Goal: Information Seeking & Learning: Learn about a topic

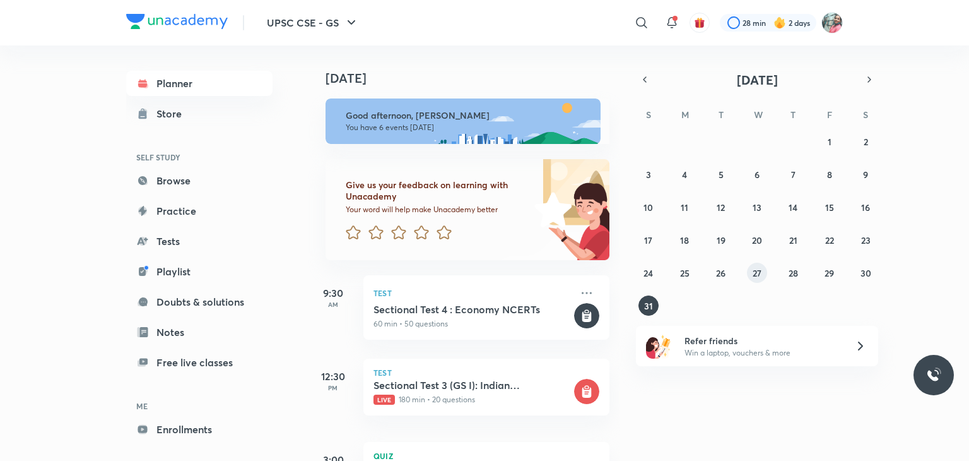
click at [760, 273] on abbr "27" at bounding box center [757, 273] width 9 height 12
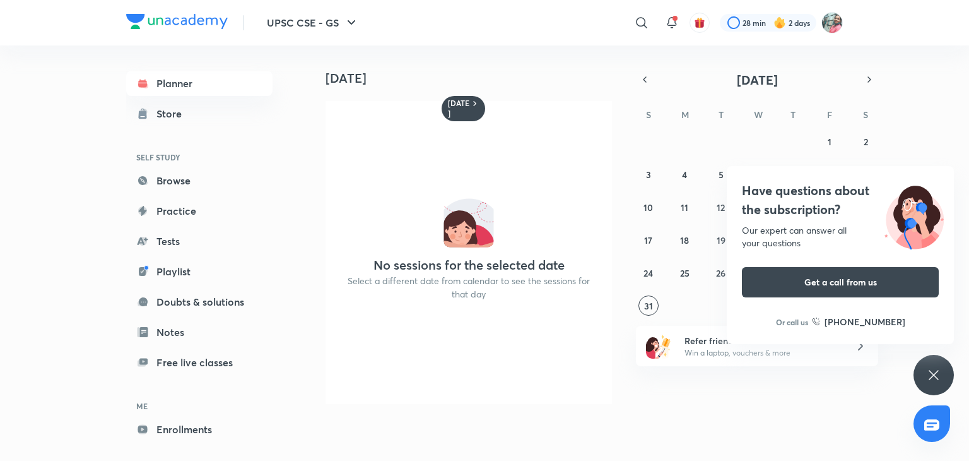
click at [757, 273] on button "Get a call from us" at bounding box center [840, 282] width 197 height 30
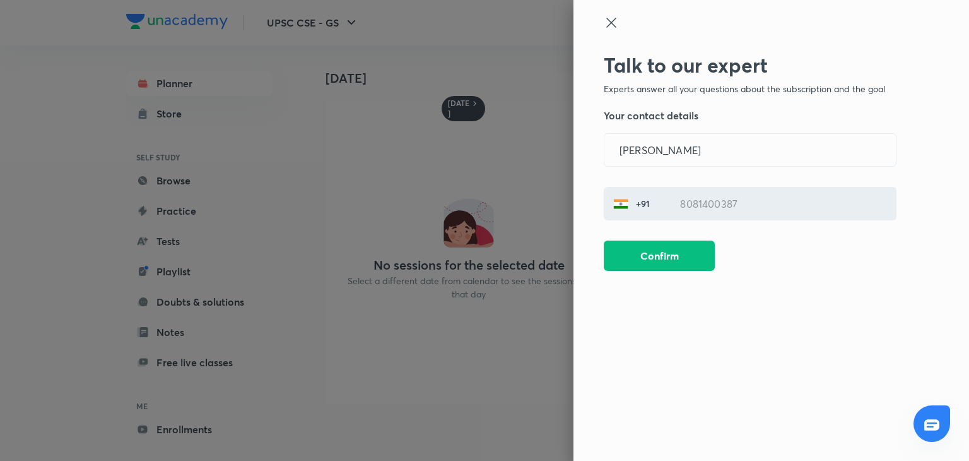
click at [609, 19] on icon at bounding box center [611, 22] width 15 height 15
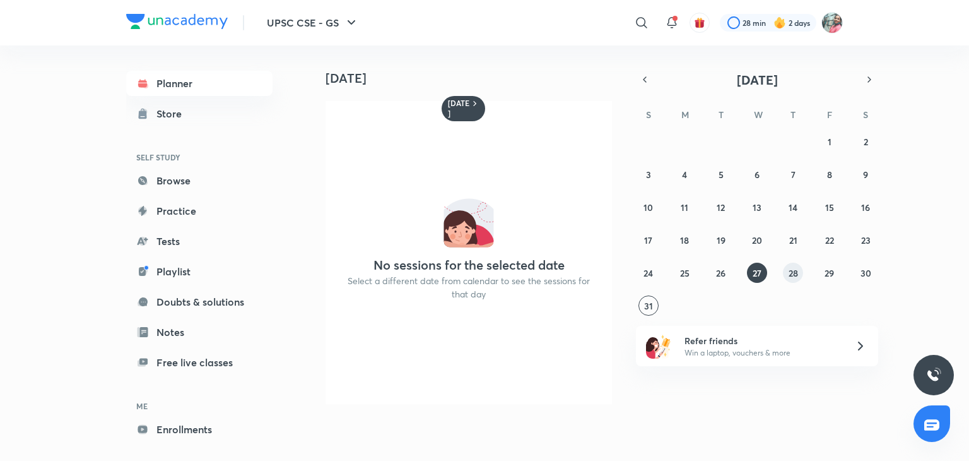
click at [796, 274] on abbr "28" at bounding box center [793, 273] width 9 height 12
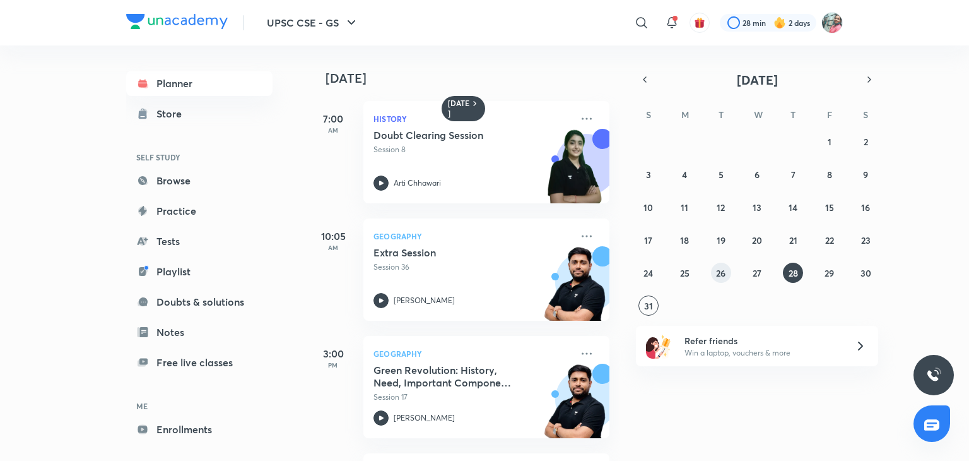
click at [716, 273] on abbr "26" at bounding box center [720, 273] width 9 height 12
click at [755, 274] on abbr "27" at bounding box center [757, 273] width 9 height 12
click at [448, 377] on h5 "Reasons For Water Scarcity In [GEOGRAPHIC_DATA], National River Linking Project…" at bounding box center [452, 375] width 157 height 25
